Goal: Check status: Check status

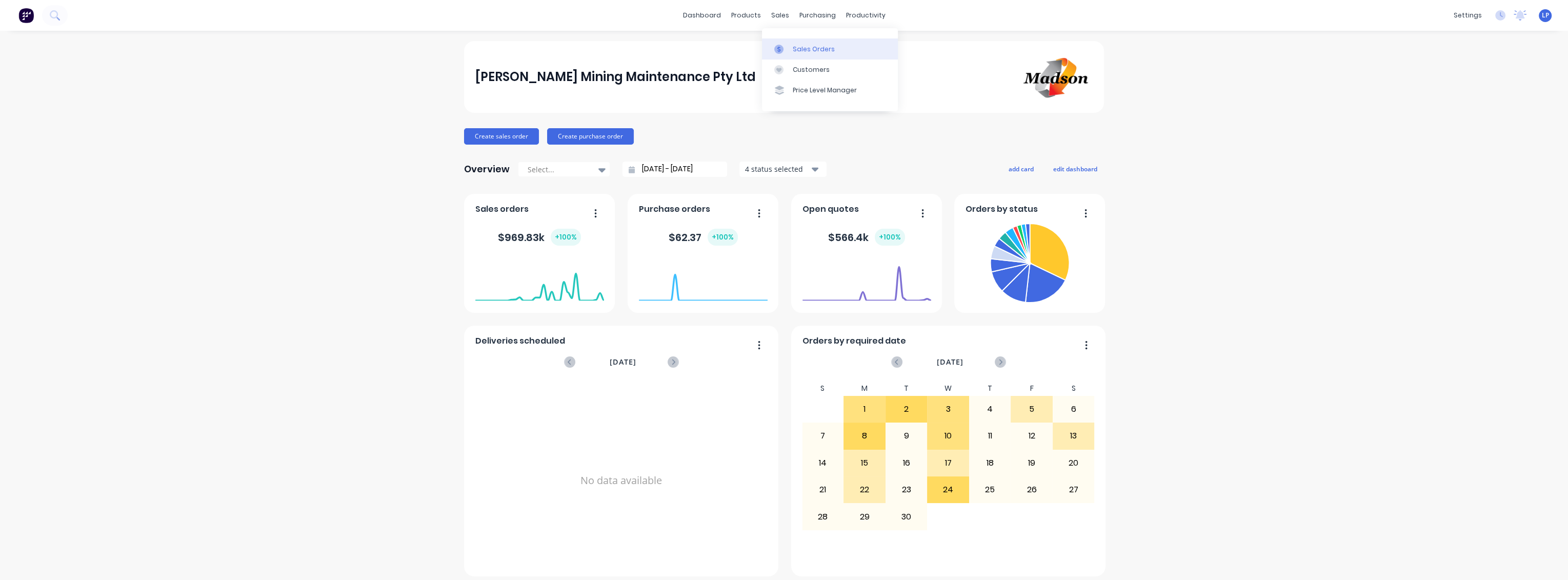
click at [792, 52] on div "Sales Orders" at bounding box center [813, 49] width 42 height 9
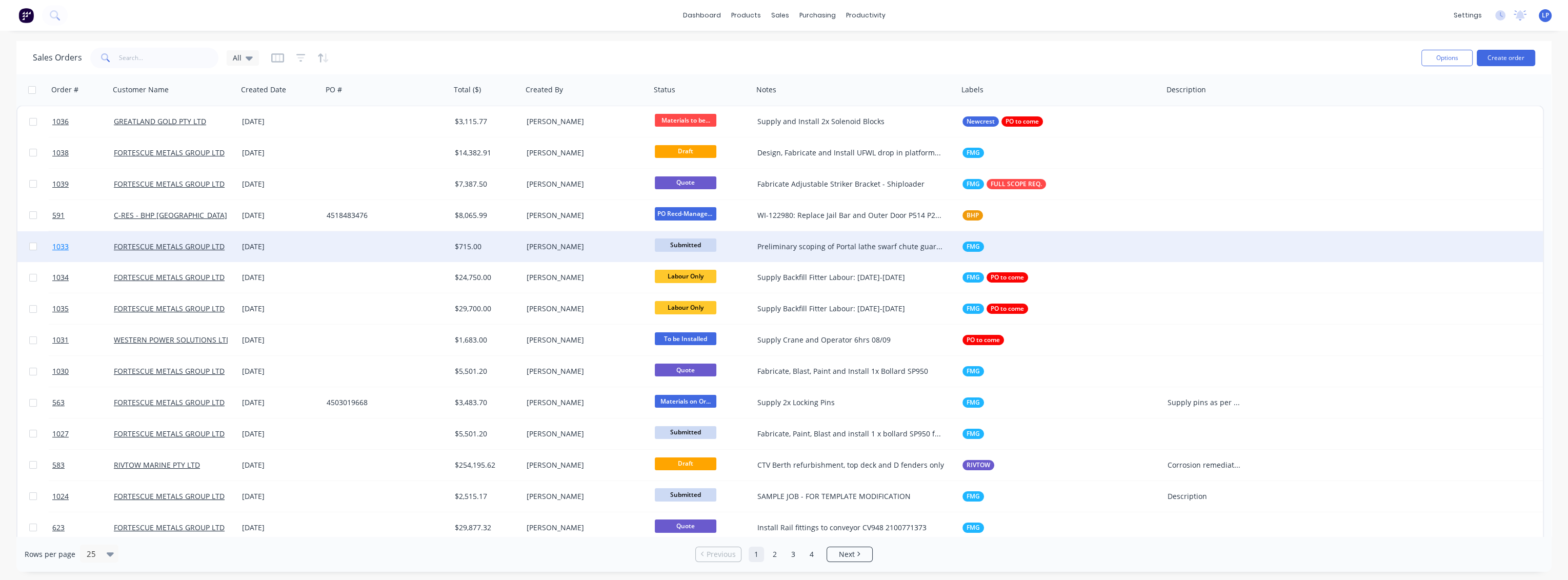
click at [57, 246] on span "1033" at bounding box center [60, 246] width 17 height 10
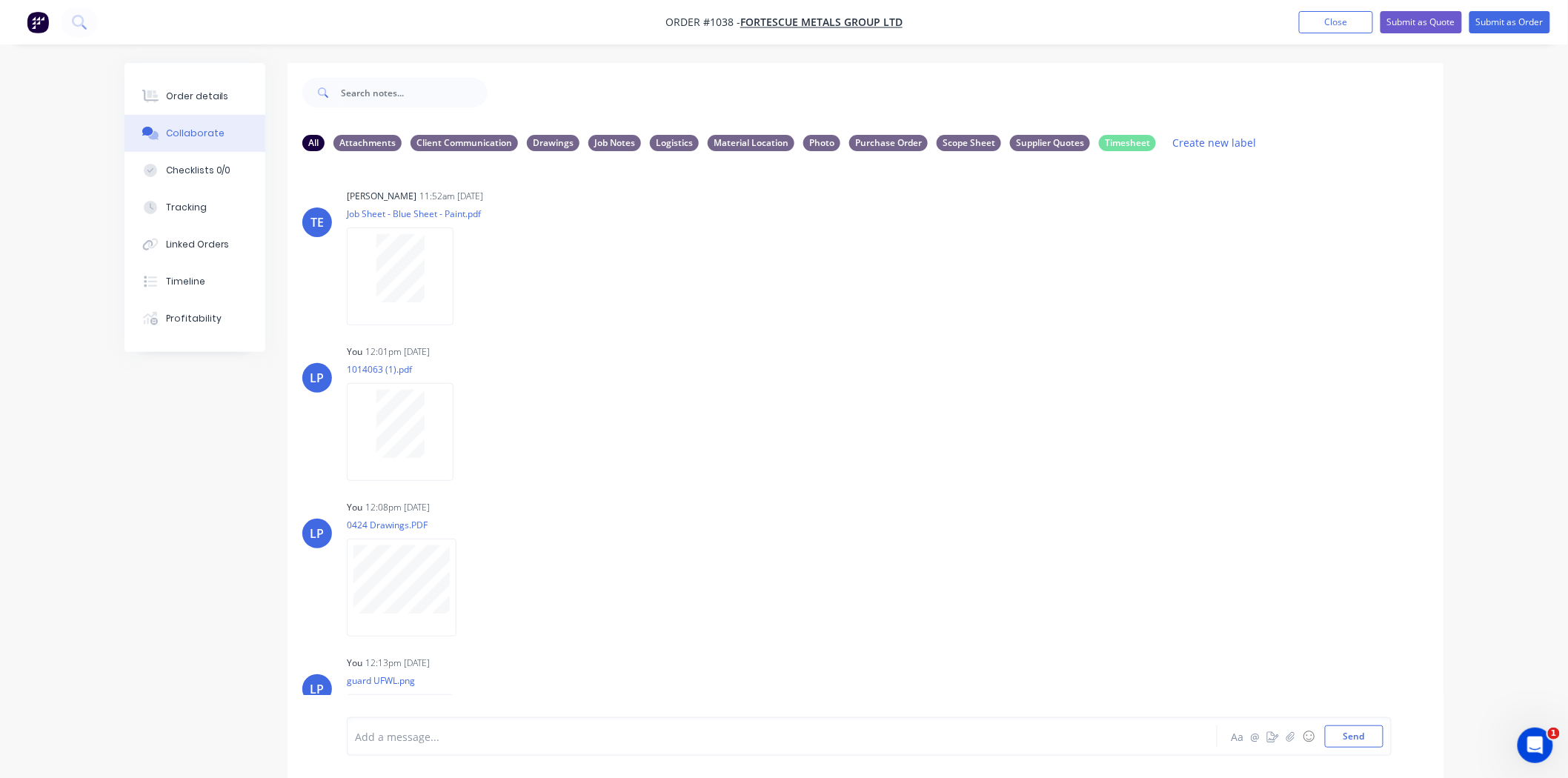
scroll to position [164, 0]
click at [1338, 25] on button "Close" at bounding box center [1335, 22] width 74 height 22
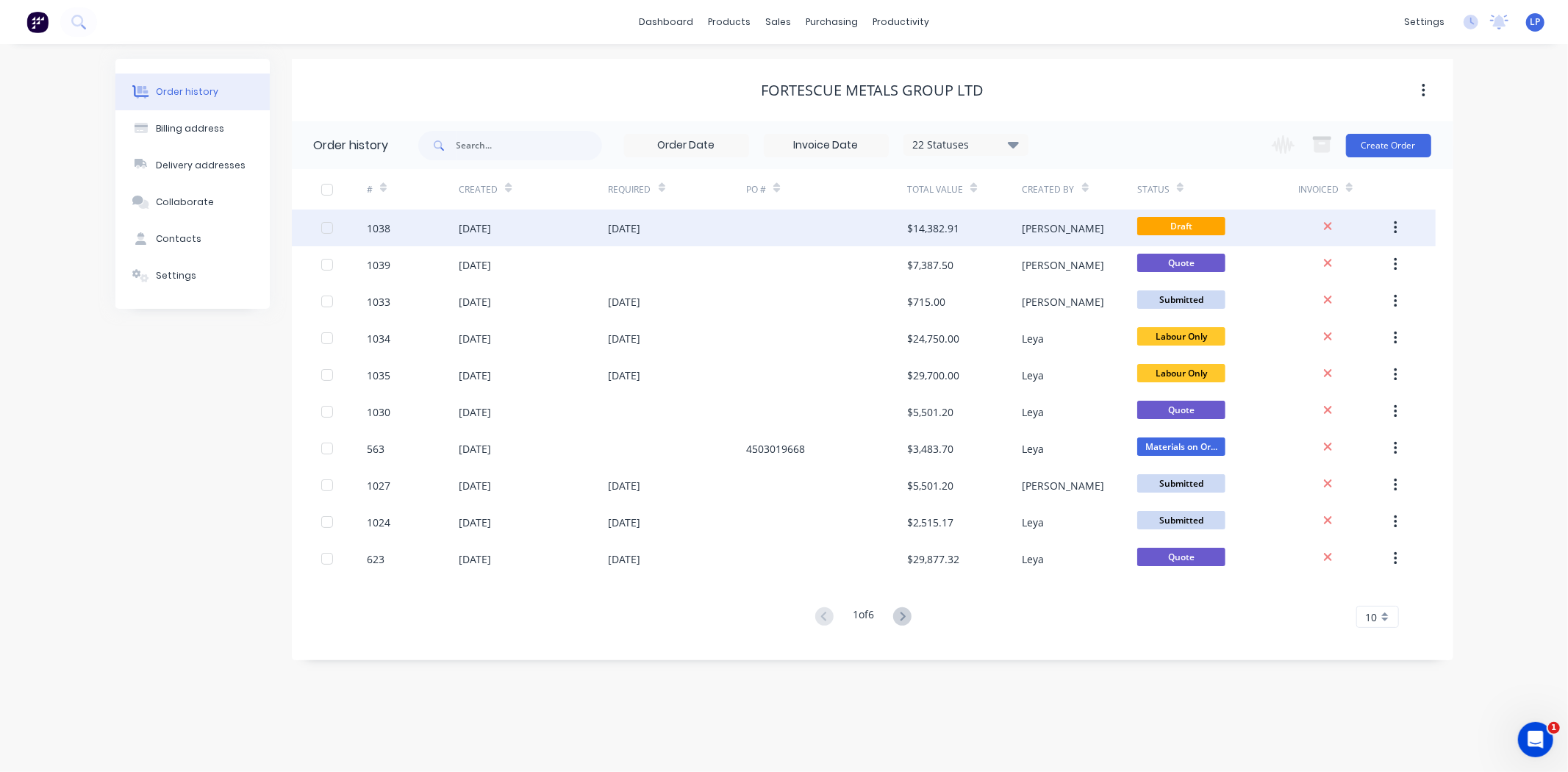
click at [384, 231] on div "1038" at bounding box center [379, 228] width 24 height 16
